Goal: Information Seeking & Learning: Learn about a topic

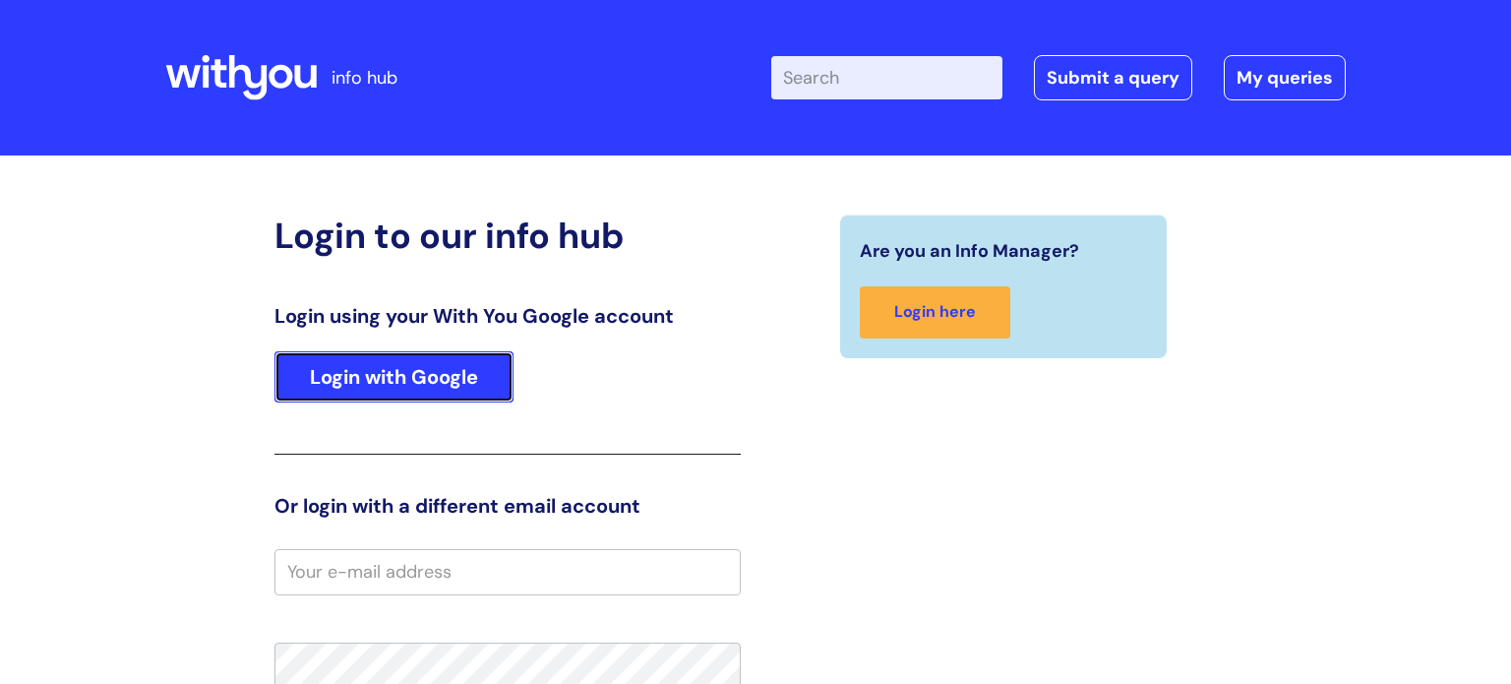
click at [462, 389] on link "Login with Google" at bounding box center [393, 376] width 239 height 51
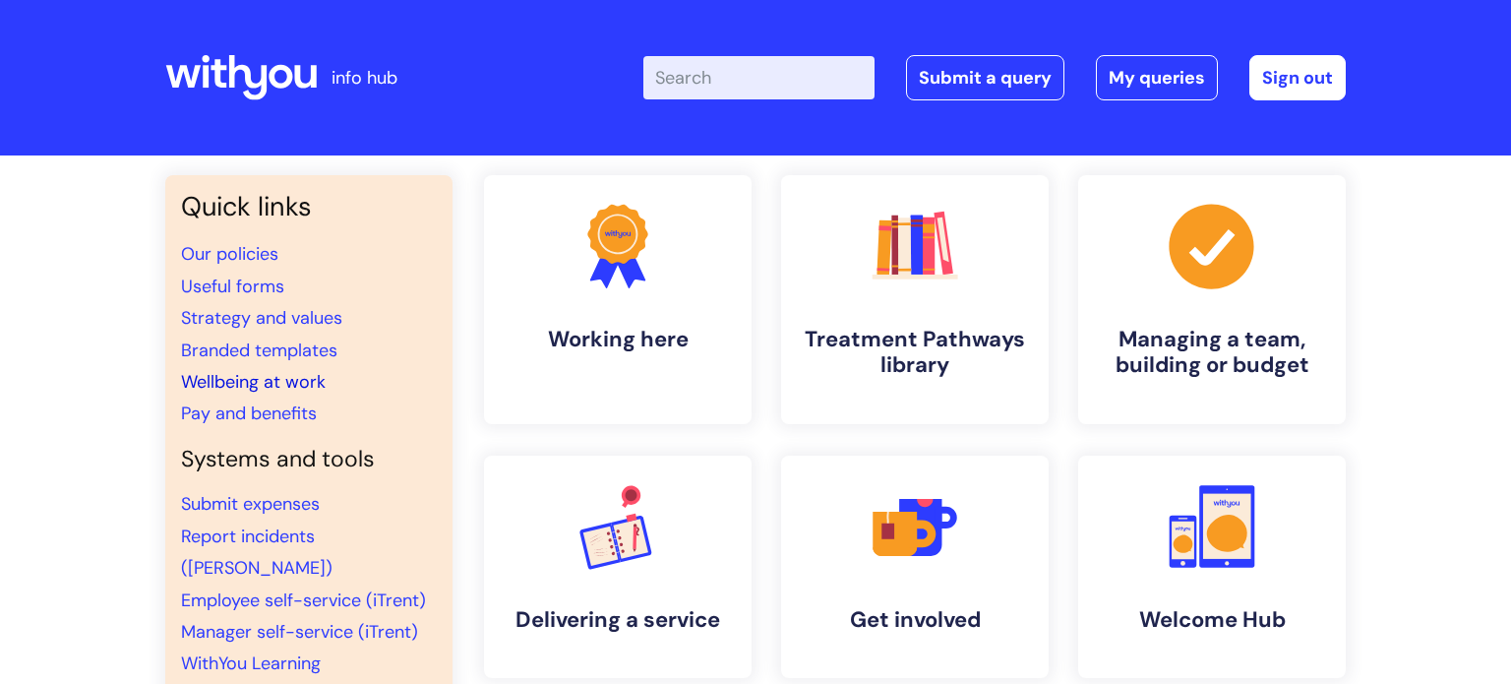
click at [258, 386] on link "Wellbeing at work" at bounding box center [253, 382] width 145 height 24
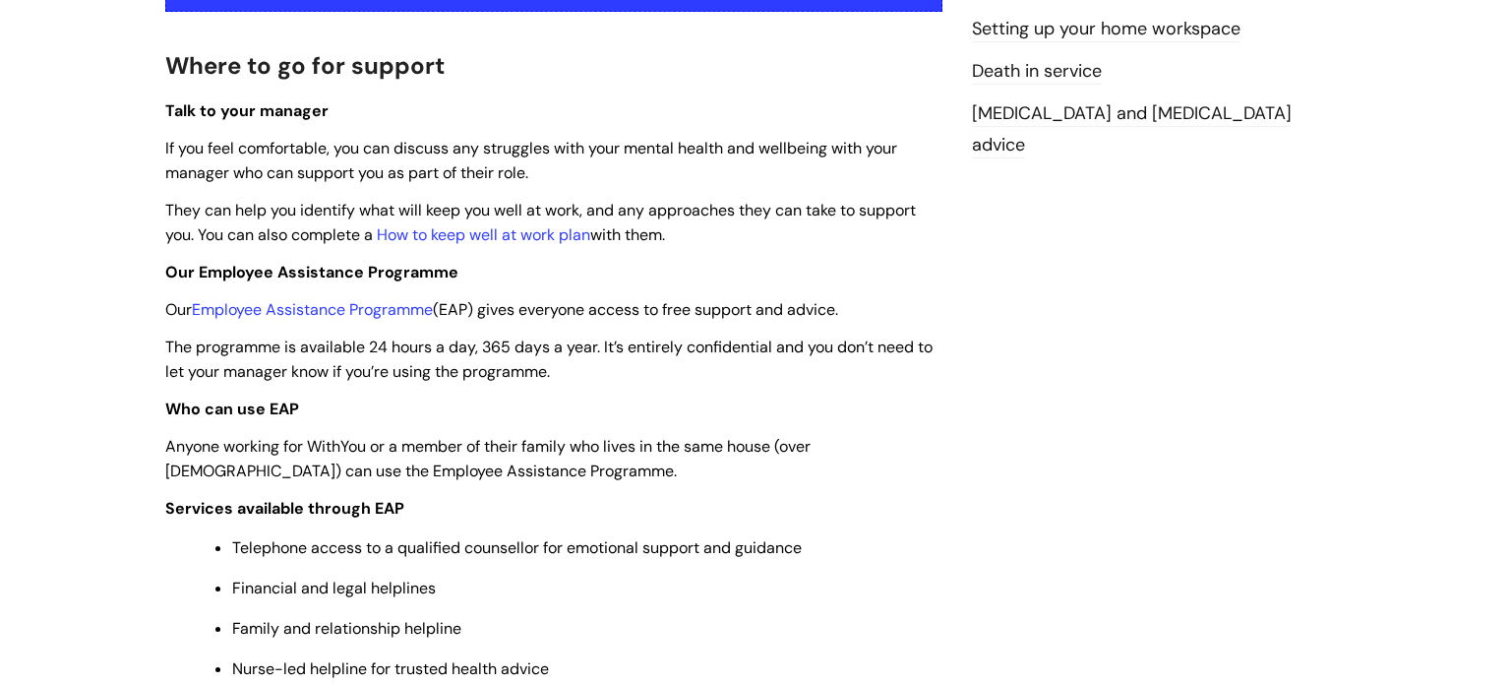
scroll to position [523, 0]
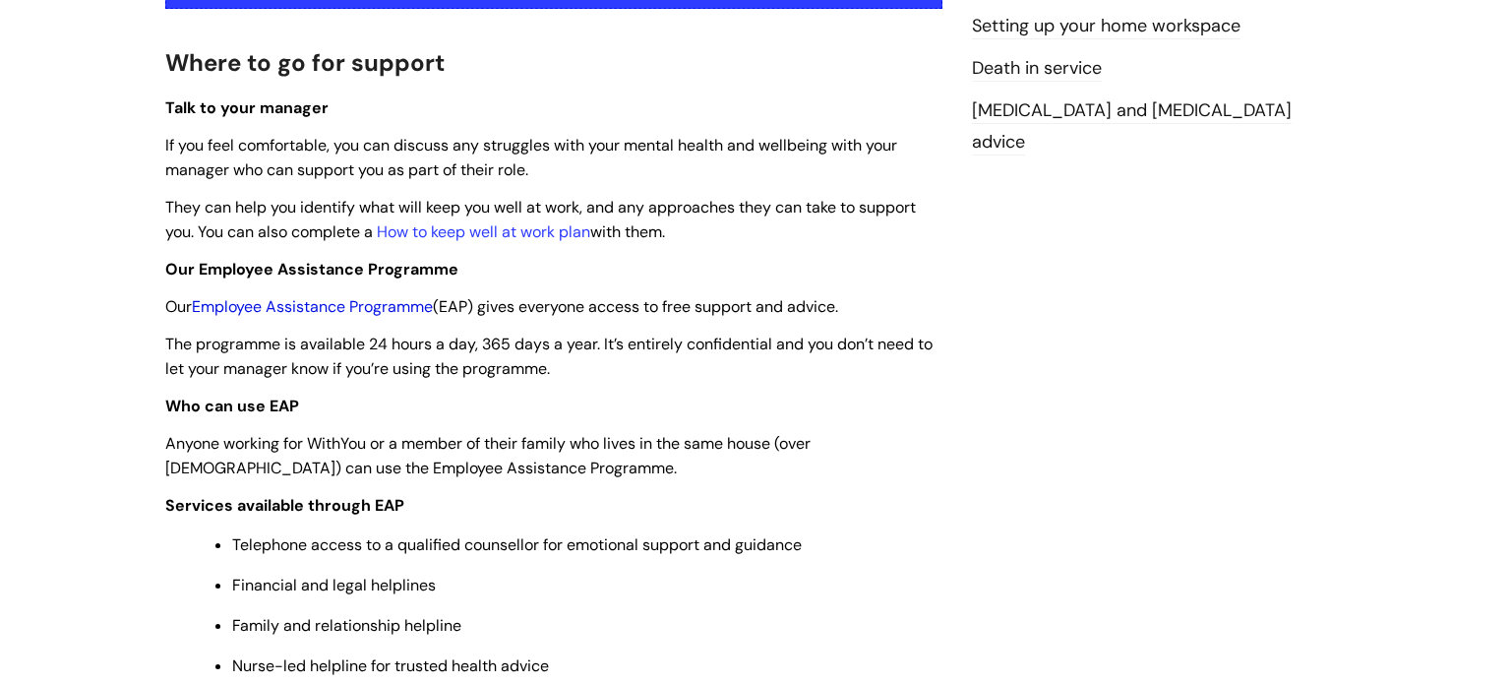
click at [398, 310] on link "Employee Assistance Programme" at bounding box center [312, 306] width 241 height 21
